Goal: Entertainment & Leisure: Consume media (video, audio)

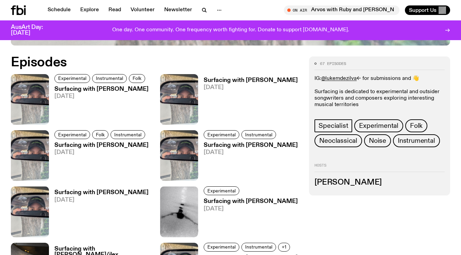
scroll to position [328, 0]
click at [28, 99] on img at bounding box center [30, 99] width 38 height 51
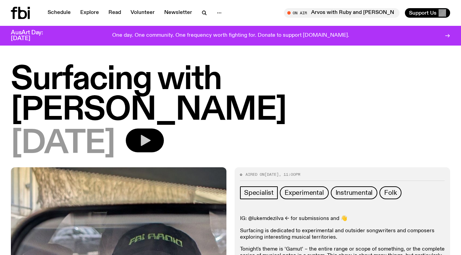
click at [152, 136] on icon "button" at bounding box center [145, 141] width 14 height 14
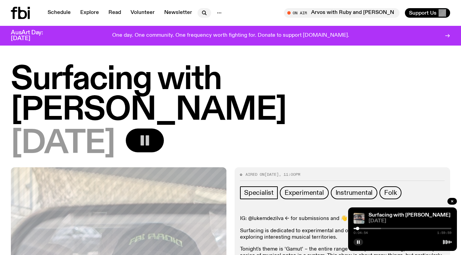
click at [203, 10] on icon "button" at bounding box center [204, 13] width 8 height 8
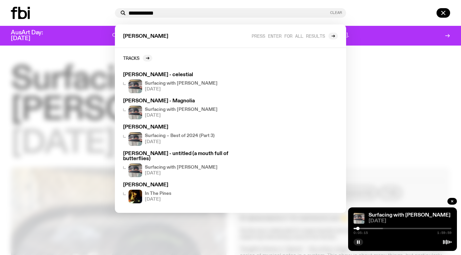
type input "**********"
click at [337, 13] on button "Clear" at bounding box center [336, 13] width 12 height 4
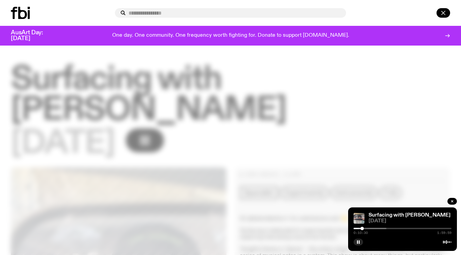
click at [441, 15] on icon "button" at bounding box center [443, 13] width 4 height 4
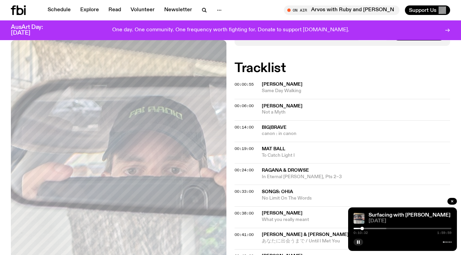
scroll to position [266, 0]
click at [360, 242] on icon "button" at bounding box center [358, 242] width 4 height 4
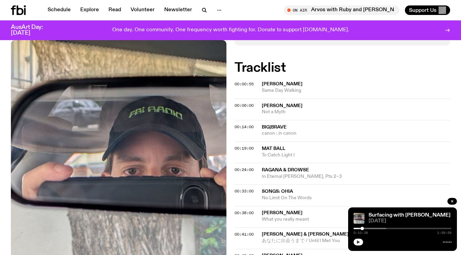
click at [357, 243] on icon "button" at bounding box center [358, 241] width 3 height 3
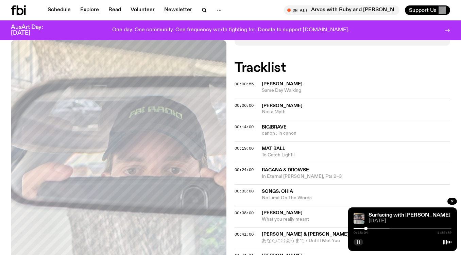
click at [358, 242] on rect "button" at bounding box center [357, 241] width 1 height 3
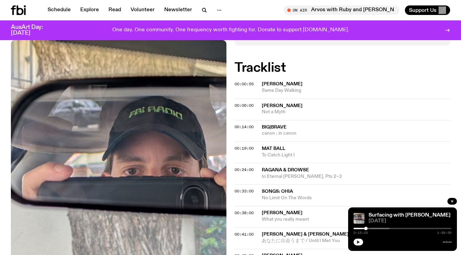
click at [356, 242] on button "button" at bounding box center [358, 242] width 10 height 7
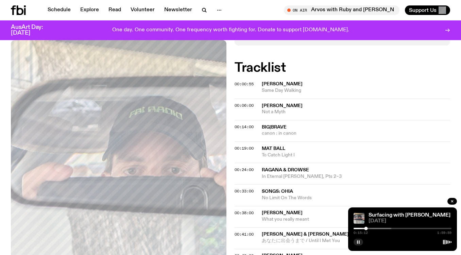
click at [358, 243] on rect "button" at bounding box center [357, 241] width 1 height 3
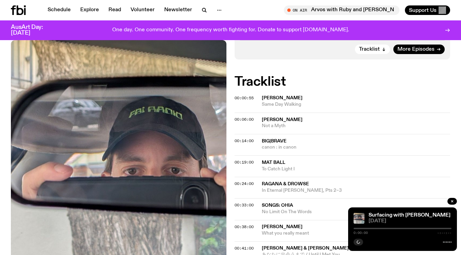
scroll to position [273, 0]
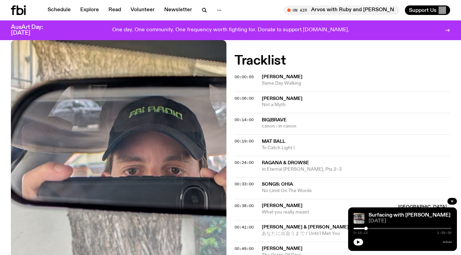
click at [260, 118] on div "00:14:00" at bounding box center [247, 120] width 27 height 4
click at [272, 118] on span "Big|Brave" at bounding box center [274, 120] width 25 height 5
click at [359, 242] on icon "button" at bounding box center [358, 241] width 3 height 3
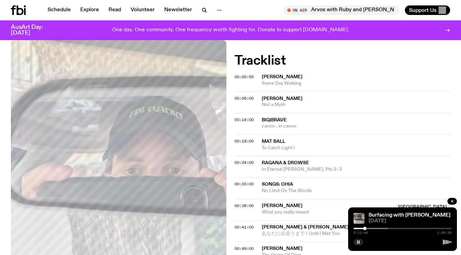
click at [365, 229] on div at bounding box center [364, 228] width 3 height 3
click at [359, 245] on button "button" at bounding box center [358, 242] width 10 height 7
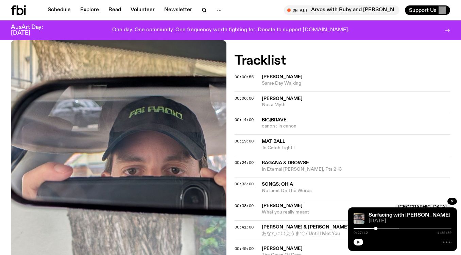
click at [357, 242] on icon "button" at bounding box center [358, 242] width 4 height 4
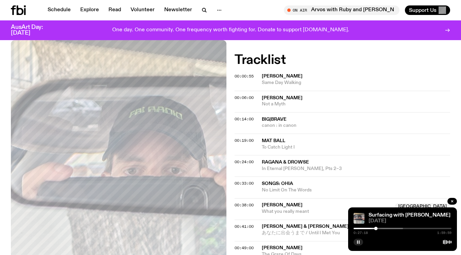
click at [357, 242] on icon "button" at bounding box center [358, 242] width 4 height 4
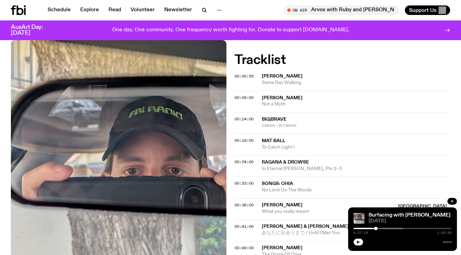
click at [359, 243] on icon "button" at bounding box center [358, 241] width 3 height 3
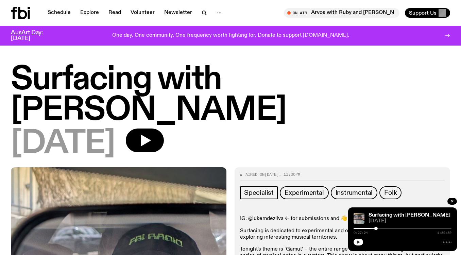
click at [361, 241] on button "button" at bounding box center [358, 242] width 10 height 7
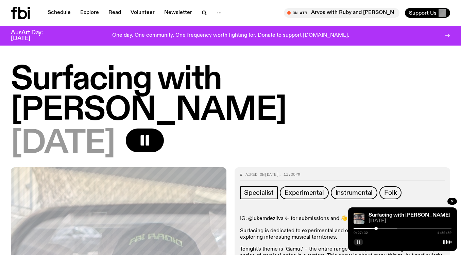
click at [359, 241] on rect "button" at bounding box center [359, 241] width 1 height 3
